Goal: Information Seeking & Learning: Learn about a topic

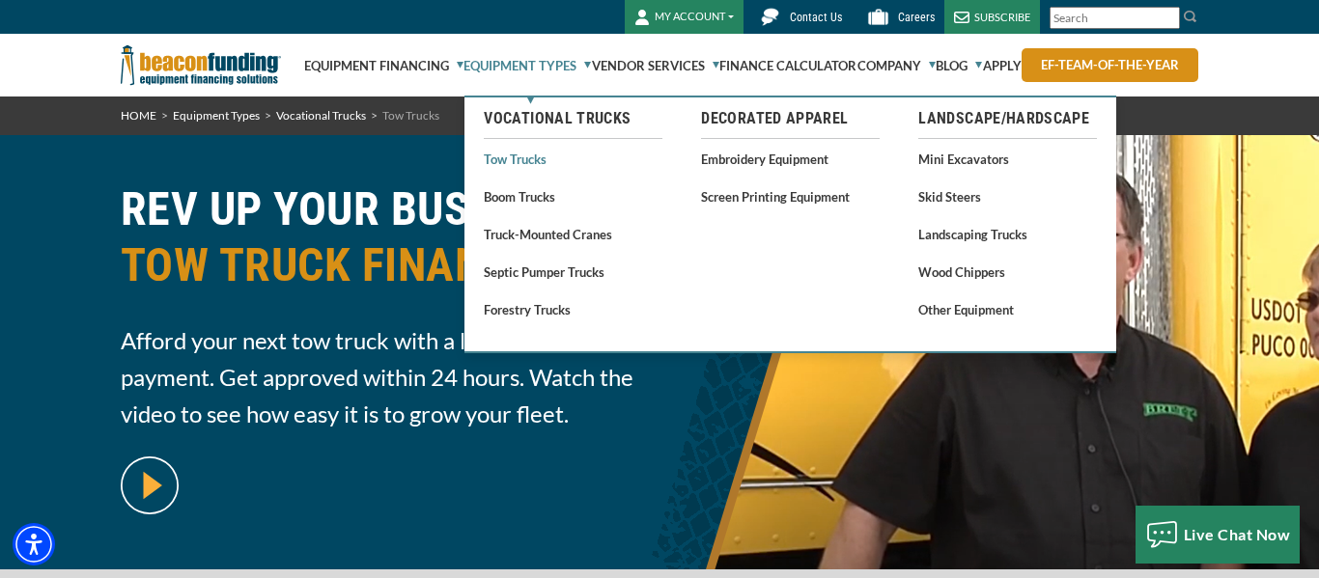
click at [505, 154] on link "Tow Trucks" at bounding box center [573, 159] width 179 height 24
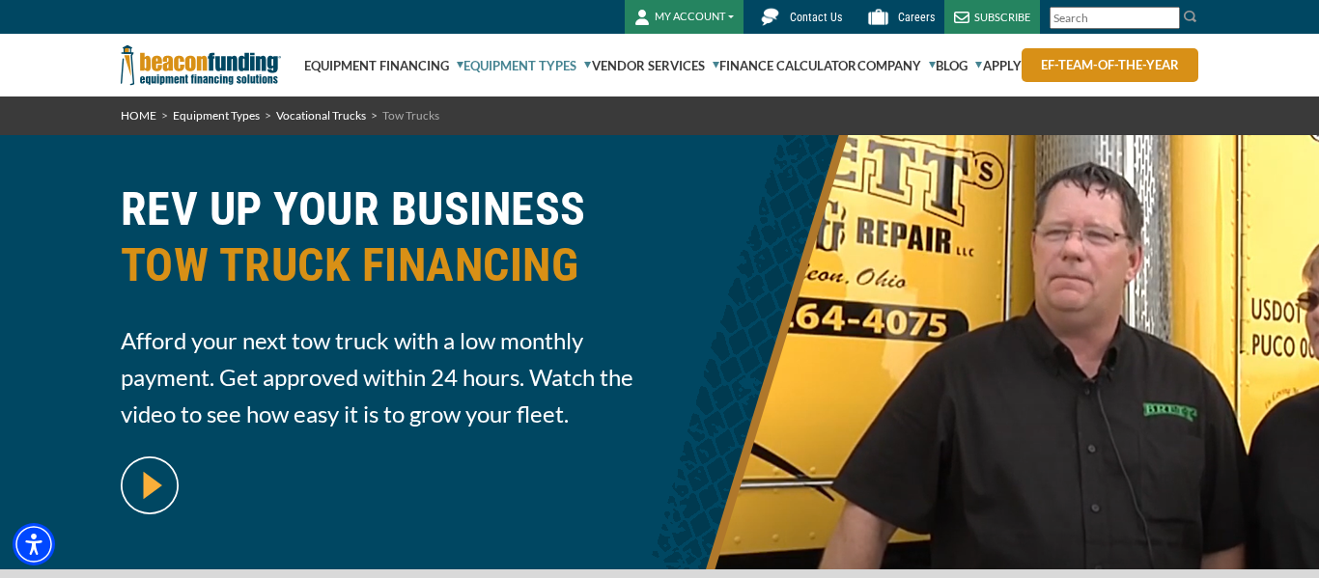
click at [1095, 18] on input "Search" at bounding box center [1115, 18] width 130 height 22
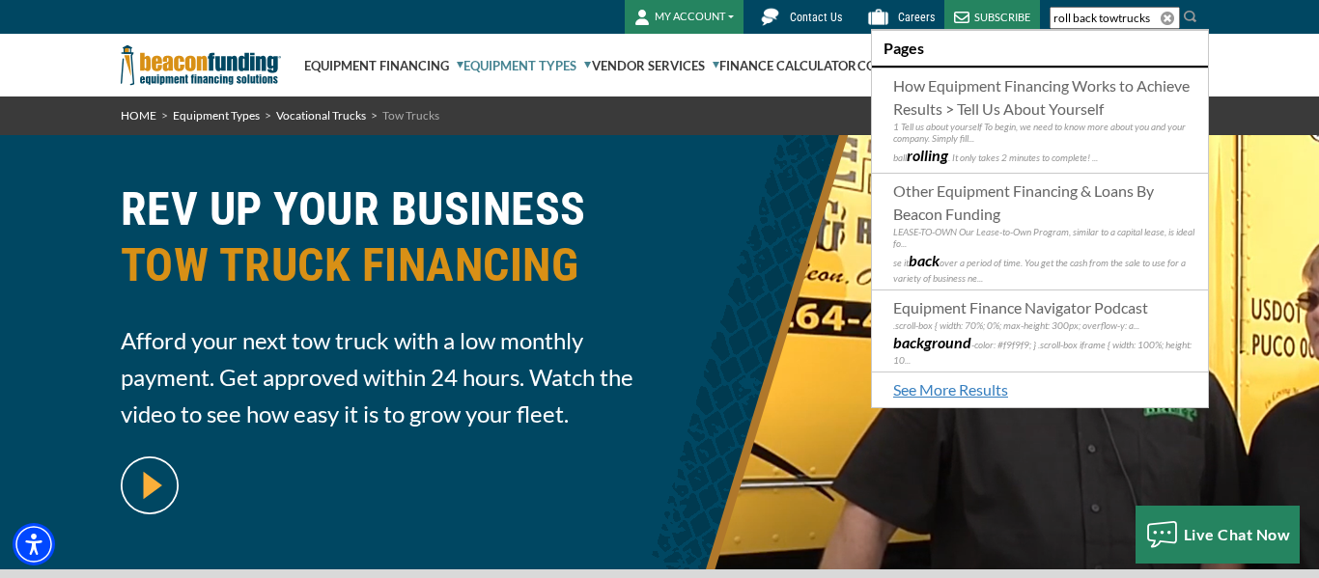
type input "roll back towtrucks"
click at [761, 193] on div "REV UP YOUR BUSINESS TOW TRUCK FINANCING Afford your next tow truck with a low …" at bounding box center [659, 352] width 1101 height 377
